Goal: Task Accomplishment & Management: Manage account settings

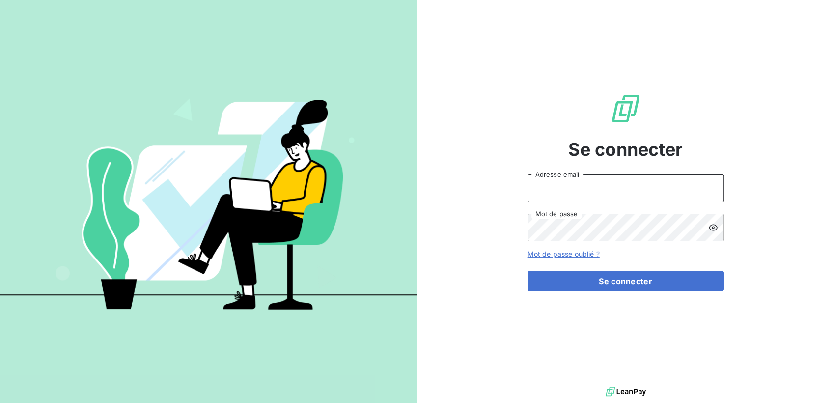
click at [607, 192] on input "Adresse email" at bounding box center [625, 187] width 196 height 27
type input "[DOMAIN_NAME][EMAIL_ADDRESS][DOMAIN_NAME]"
drag, startPoint x: 625, startPoint y: 194, endPoint x: 441, endPoint y: 190, distance: 184.2
click at [441, 190] on div "Se connecter [DOMAIN_NAME][EMAIL_ADDRESS][DOMAIN_NAME] Adresse email Mot de pas…" at bounding box center [625, 192] width 417 height 384
click at [570, 189] on input "Adresse email" at bounding box center [625, 187] width 196 height 27
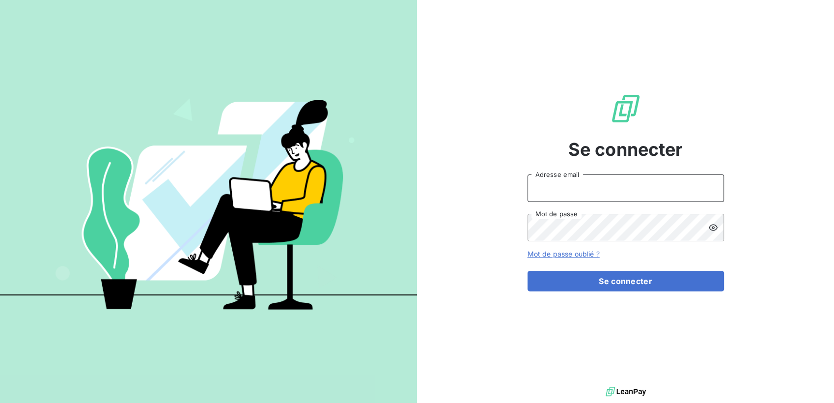
type input "[DOMAIN_NAME][EMAIL_ADDRESS][DOMAIN_NAME]"
drag, startPoint x: 746, startPoint y: 224, endPoint x: 715, endPoint y: 225, distance: 30.4
click at [746, 224] on div "Se connecter [DOMAIN_NAME][EMAIL_ADDRESS][DOMAIN_NAME] Adresse email Mot de pas…" at bounding box center [625, 192] width 417 height 384
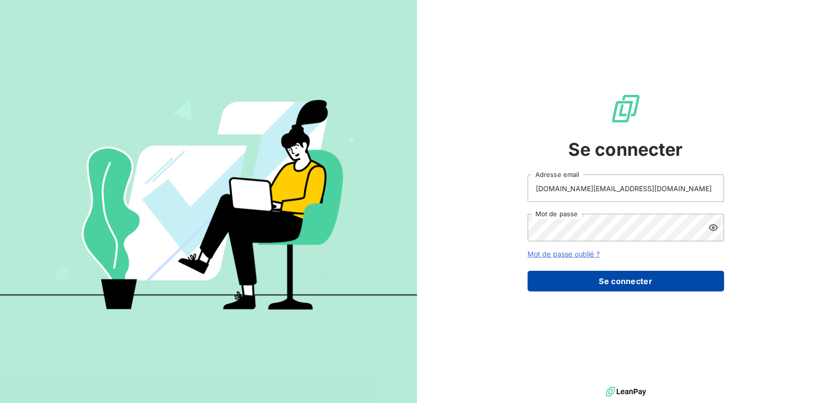
click at [638, 277] on button "Se connecter" at bounding box center [625, 281] width 196 height 21
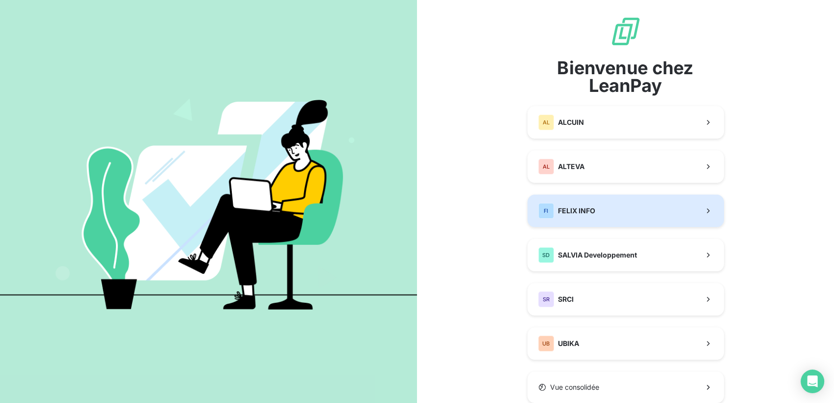
click at [637, 211] on button "FI FELIX INFO" at bounding box center [625, 210] width 196 height 32
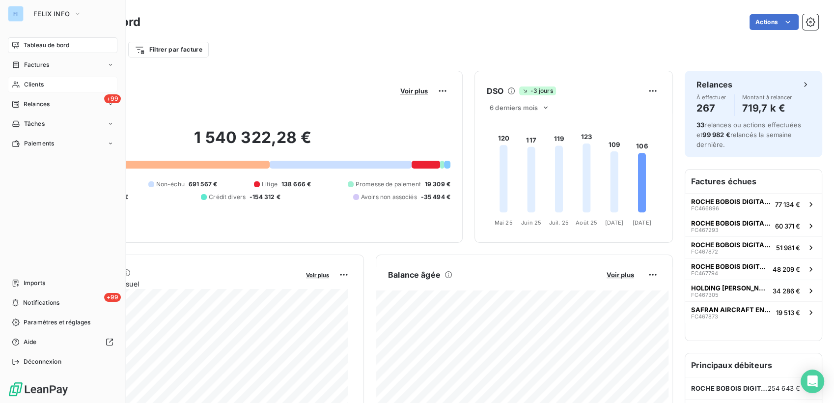
click at [39, 88] on span "Clients" at bounding box center [34, 84] width 20 height 9
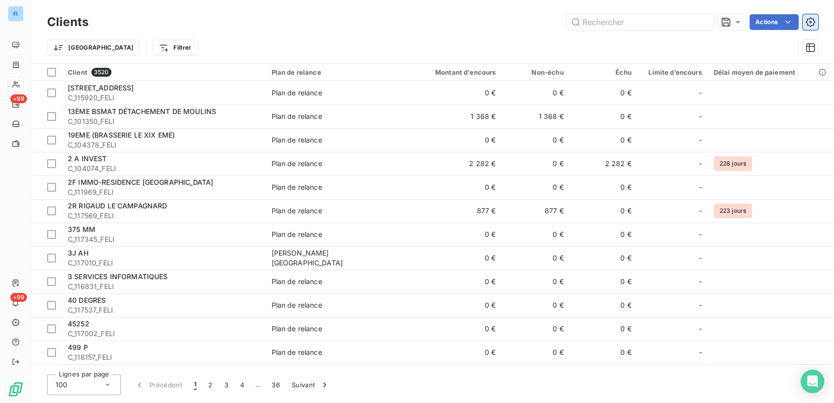
click at [809, 26] on icon "button" at bounding box center [809, 21] width 9 height 9
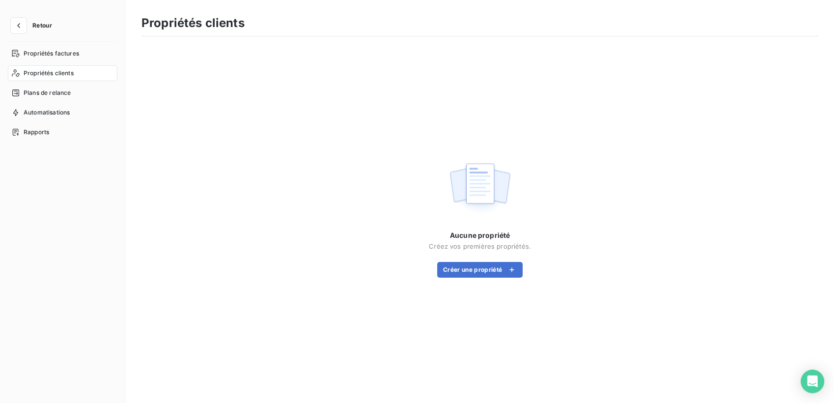
click at [59, 70] on span "Propriétés clients" at bounding box center [49, 73] width 50 height 9
click at [25, 28] on button "button" at bounding box center [19, 26] width 16 height 16
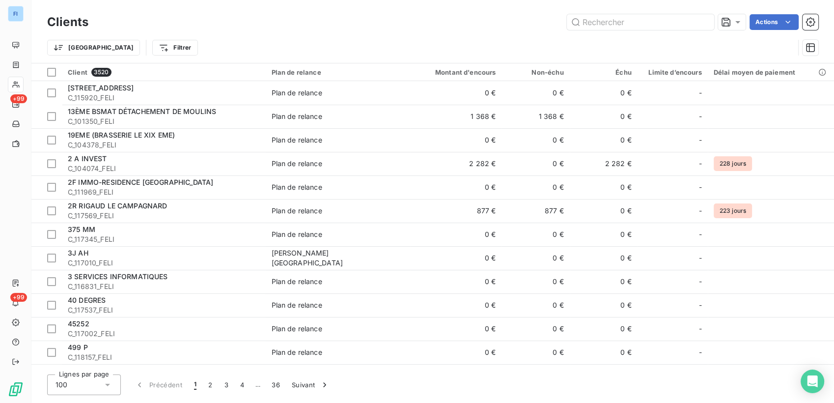
drag, startPoint x: 736, startPoint y: 23, endPoint x: 770, endPoint y: 46, distance: 41.0
click at [767, 50] on div "Clients Actions Trier Filtrer" at bounding box center [432, 37] width 771 height 51
click at [786, 30] on div "Clients Actions" at bounding box center [432, 22] width 771 height 21
click at [788, 27] on html "FI +99 +99 Clients Actions Trier Filtrer Client 3520 Plan de relance Montant d'…" at bounding box center [417, 201] width 834 height 403
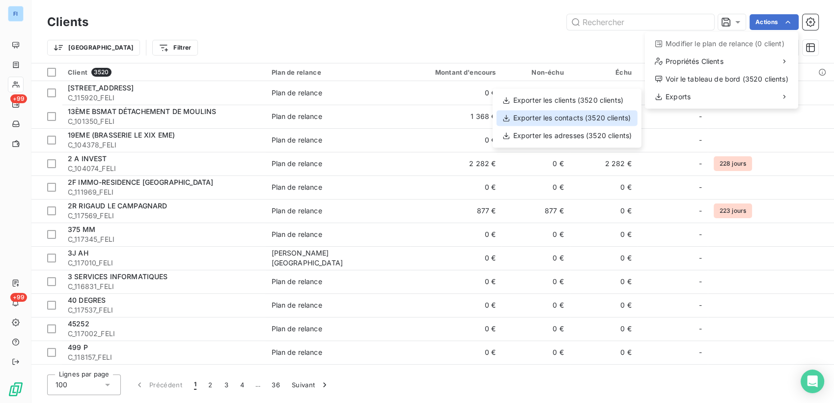
click at [587, 120] on div "Exporter les contacts (3520 clients)" at bounding box center [566, 118] width 141 height 16
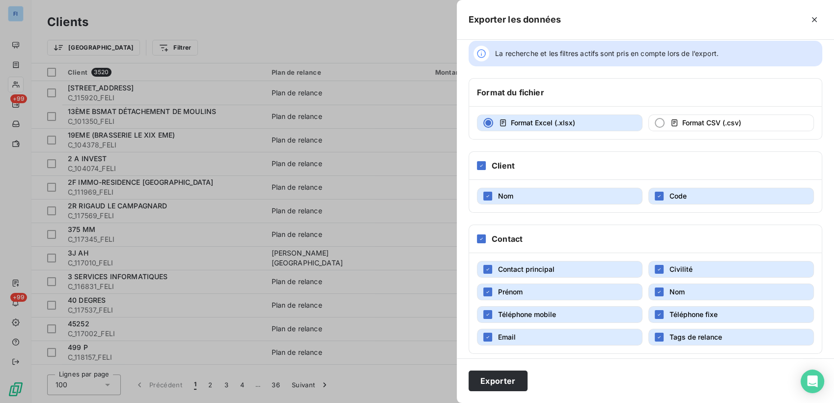
scroll to position [16, 0]
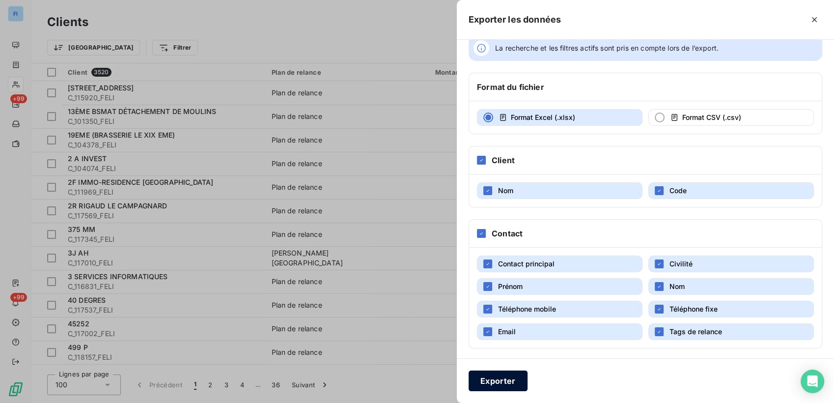
click at [520, 380] on button "Exporter" at bounding box center [497, 380] width 59 height 21
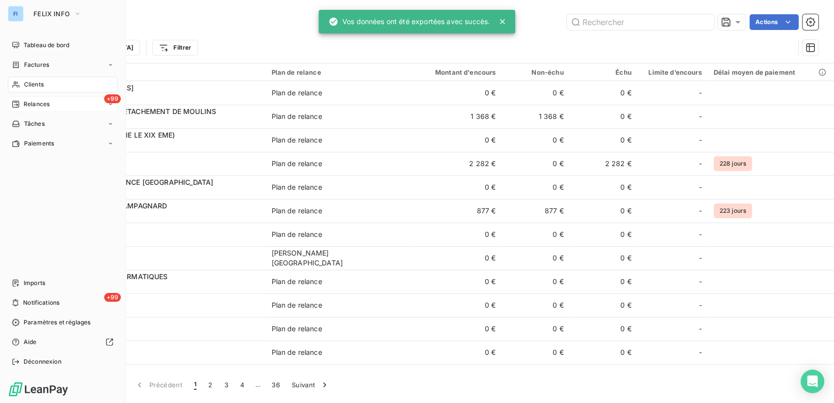
click at [18, 103] on icon at bounding box center [16, 104] width 8 height 8
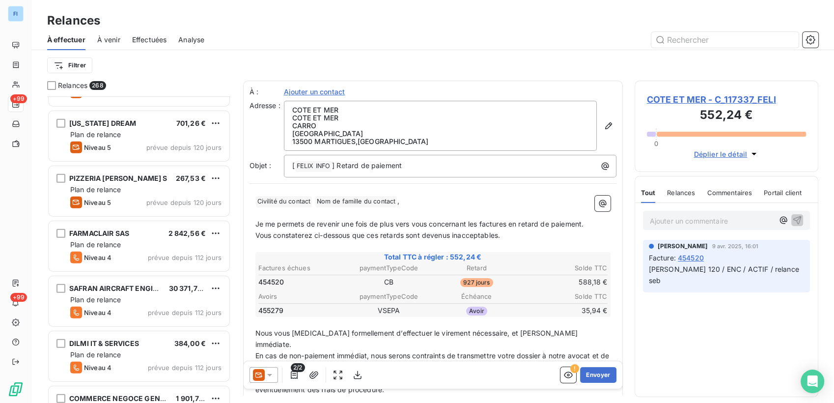
scroll to position [6165, 0]
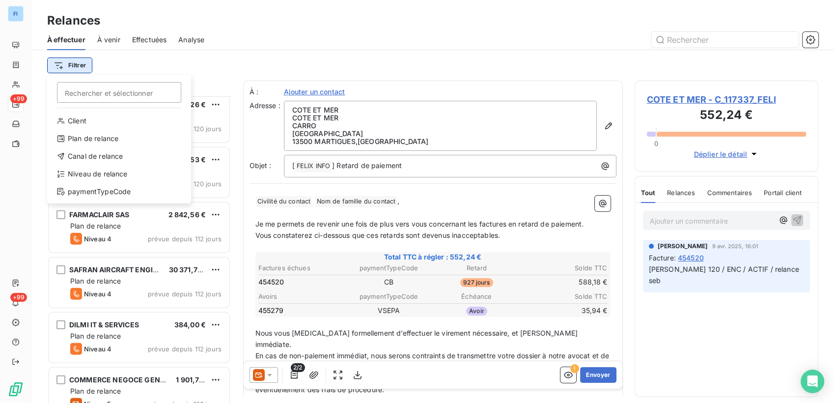
click at [84, 67] on html "FI +99 +99 Relances À effectuer À venir Effectuées Analyse Filtrer Rechercher e…" at bounding box center [417, 201] width 834 height 403
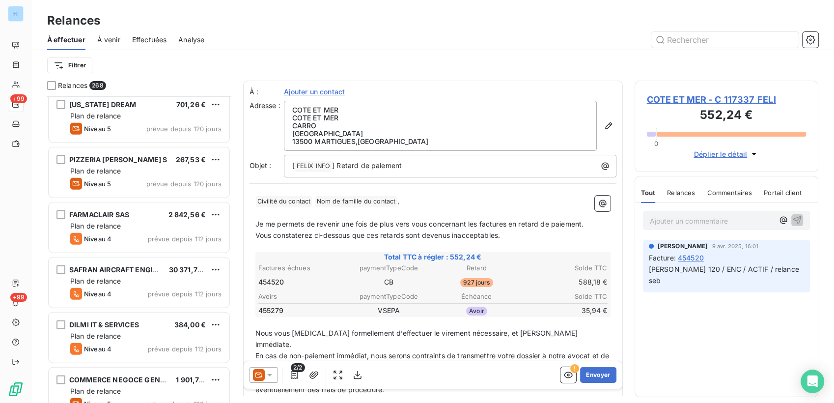
click at [217, 68] on html "FI +99 +99 Relances À effectuer À venir Effectuées Analyse Filtrer Relances 268…" at bounding box center [417, 201] width 834 height 403
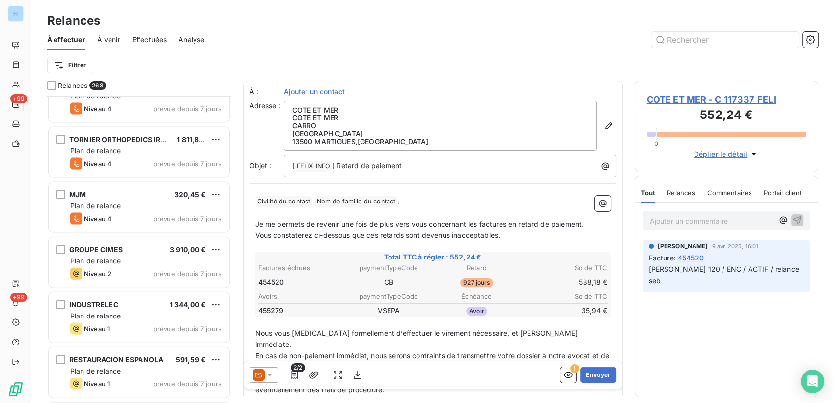
scroll to position [9710, 0]
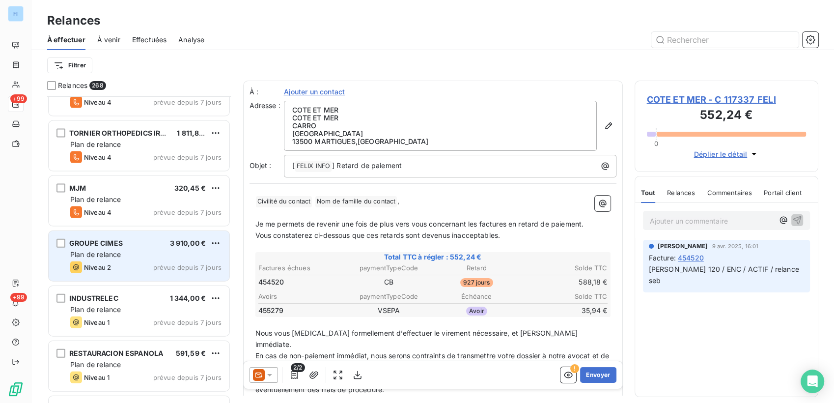
click at [122, 252] on div "Plan de relance" at bounding box center [145, 254] width 151 height 10
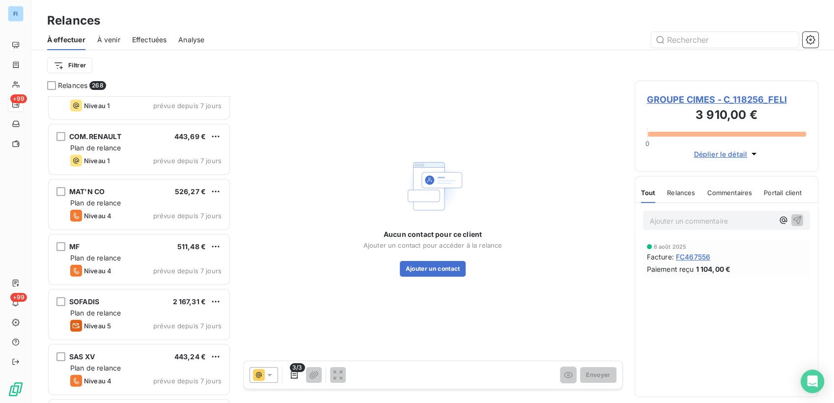
scroll to position [9983, 0]
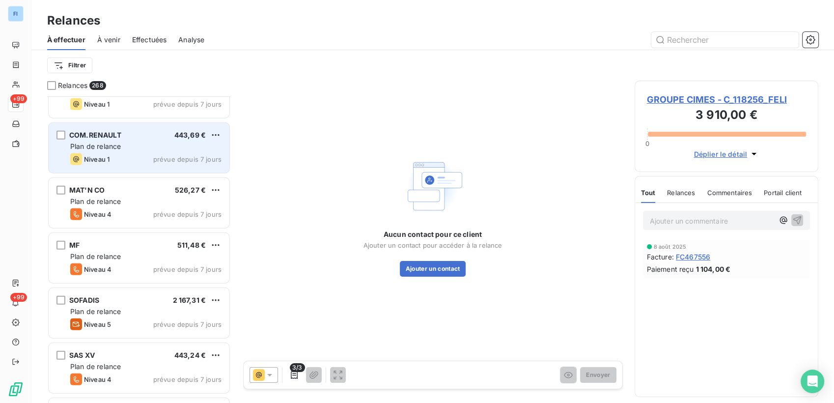
click at [144, 161] on div "Niveau 1 prévue depuis 7 jours" at bounding box center [145, 159] width 151 height 12
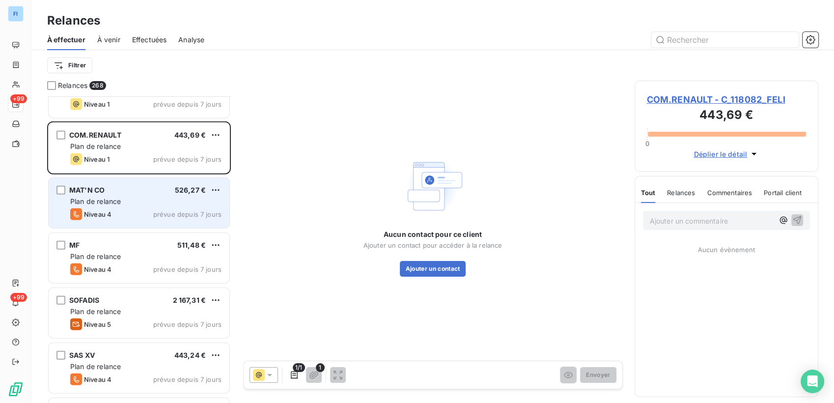
click at [143, 215] on div "Niveau 4 prévue depuis 7 jours" at bounding box center [145, 214] width 151 height 12
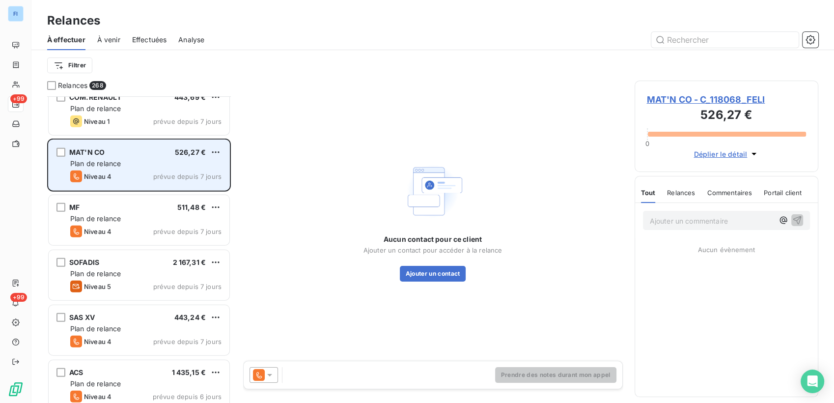
scroll to position [10038, 0]
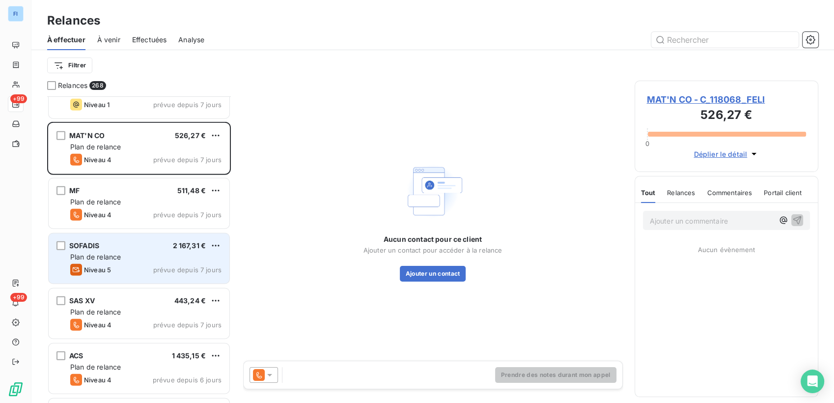
click at [142, 261] on div "Plan de relance" at bounding box center [145, 257] width 151 height 10
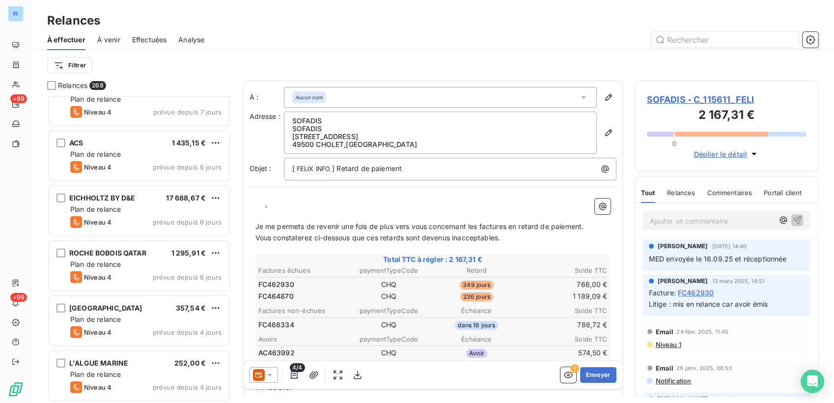
scroll to position [10256, 0]
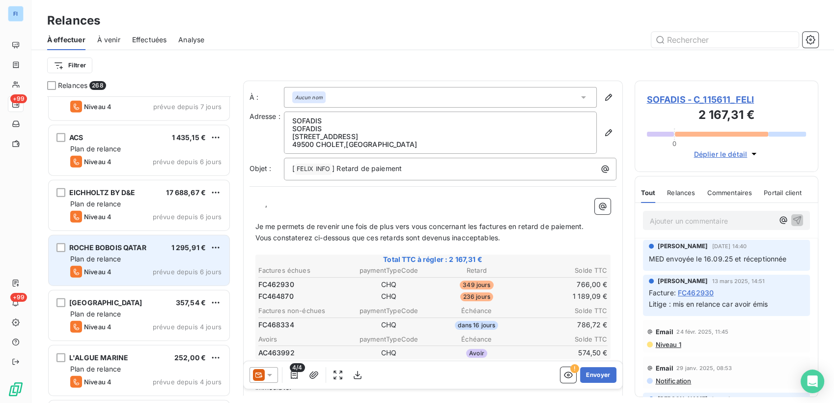
click at [142, 258] on div "Plan de relance" at bounding box center [145, 259] width 151 height 10
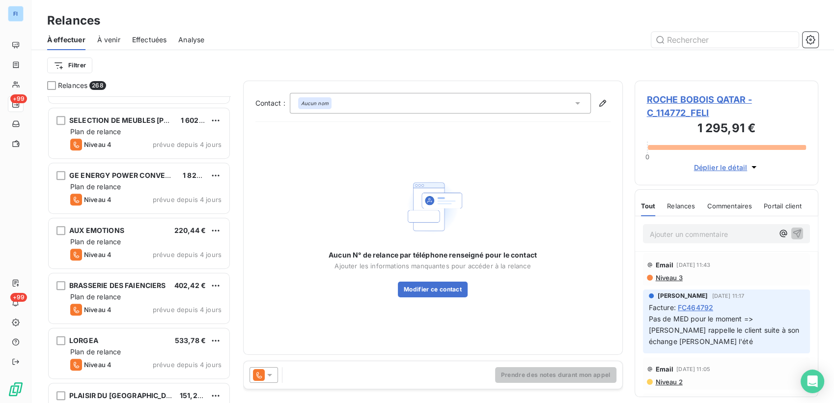
scroll to position [11947, 0]
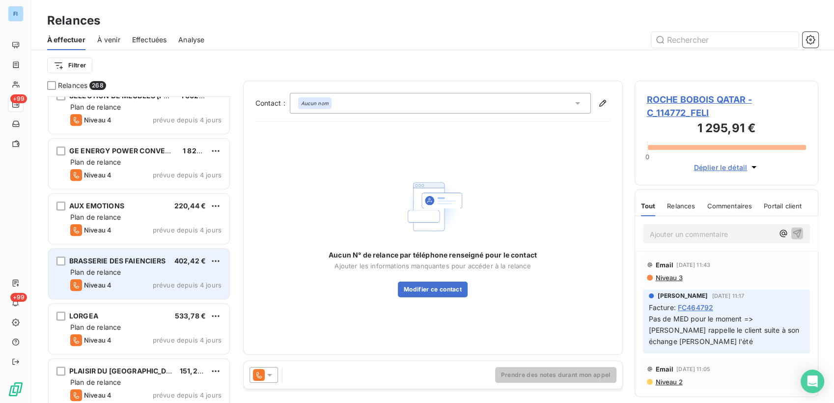
click at [137, 273] on div "Plan de relance" at bounding box center [145, 272] width 151 height 10
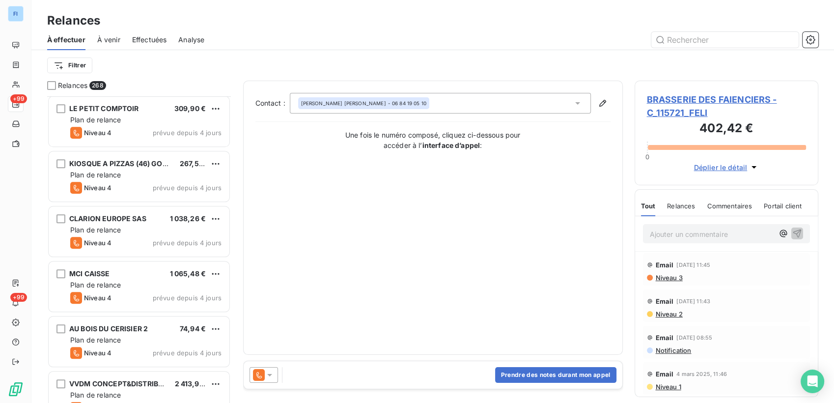
scroll to position [12329, 0]
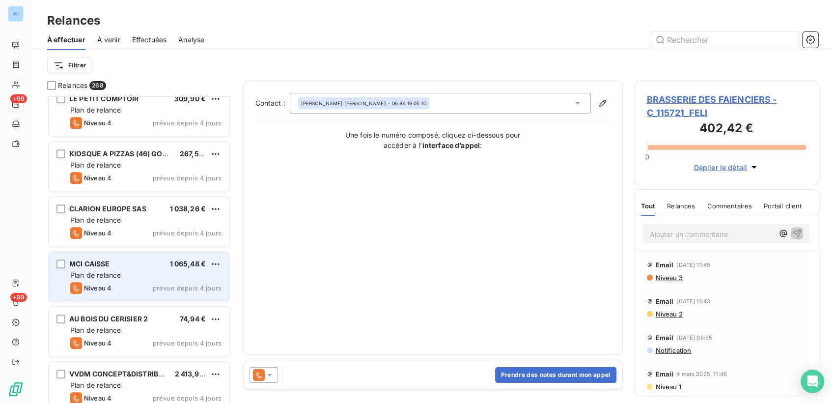
click at [146, 257] on div "MCI CAISSE 1 065,48 € Plan de relance Niveau 4 prévue depuis 4 jours" at bounding box center [139, 276] width 181 height 50
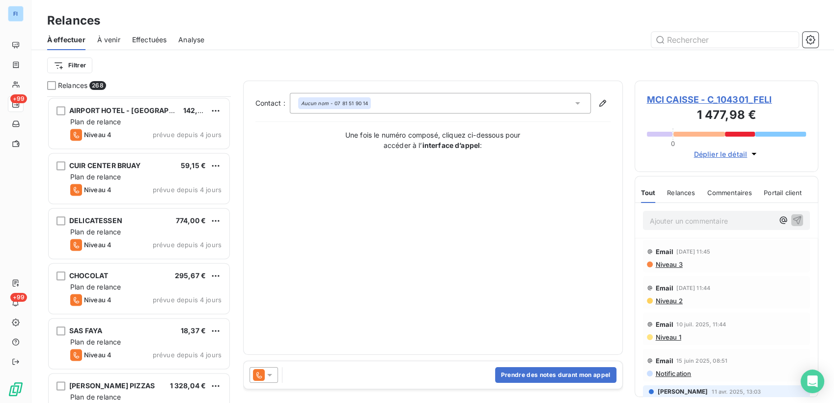
scroll to position [12656, 0]
